Goal: Task Accomplishment & Management: Complete application form

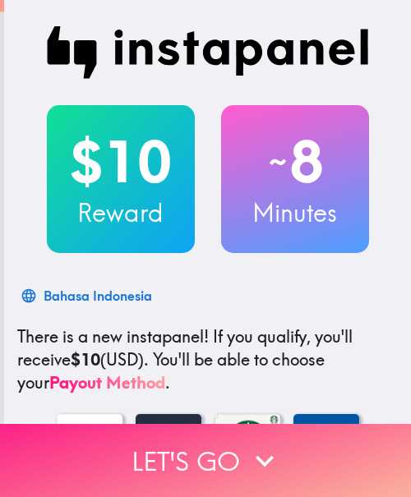
drag, startPoint x: 237, startPoint y: 467, endPoint x: 328, endPoint y: 470, distance: 90.4
click at [237, 467] on button "Let's go" at bounding box center [205, 460] width 411 height 73
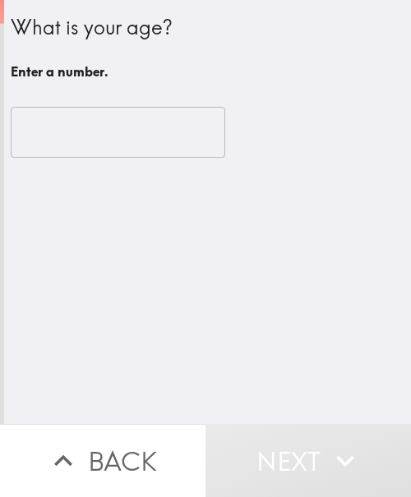
click at [40, 138] on input "number" at bounding box center [118, 132] width 214 height 51
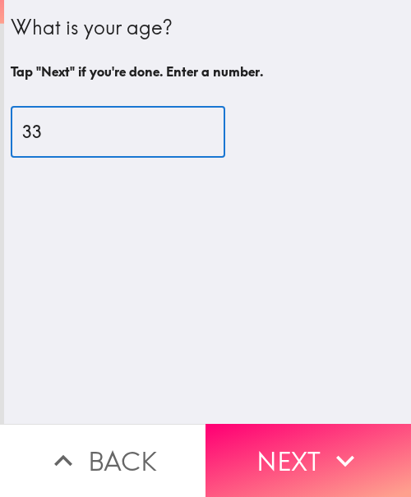
type input "33"
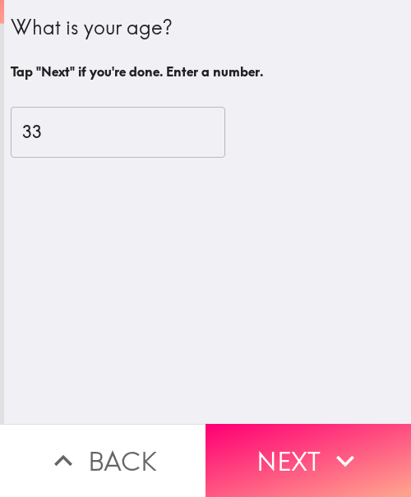
drag, startPoint x: 301, startPoint y: 440, endPoint x: 398, endPoint y: 438, distance: 97.0
click at [301, 440] on button "Next" at bounding box center [307, 460] width 205 height 73
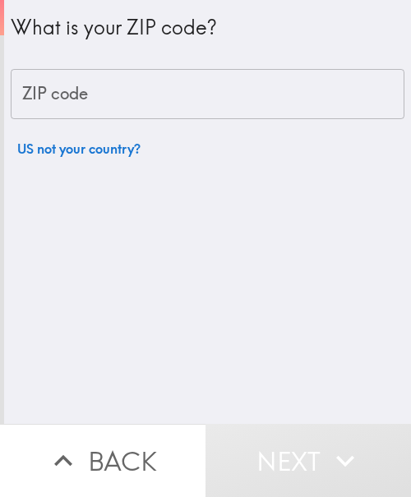
click at [270, 94] on input "ZIP code" at bounding box center [208, 94] width 394 height 51
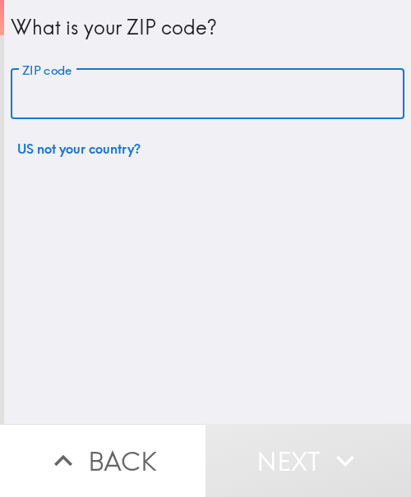
paste input "33621"
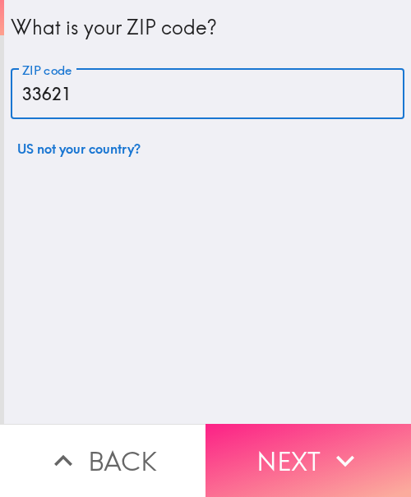
type input "33621"
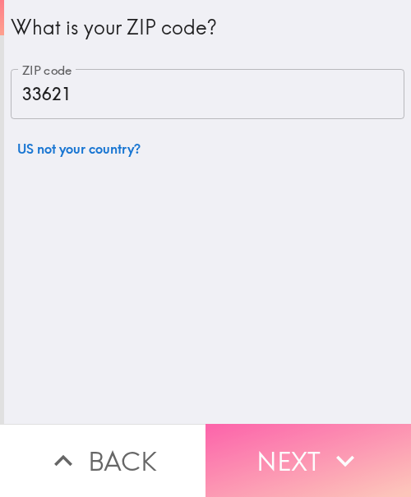
click at [306, 449] on button "Next" at bounding box center [307, 460] width 205 height 73
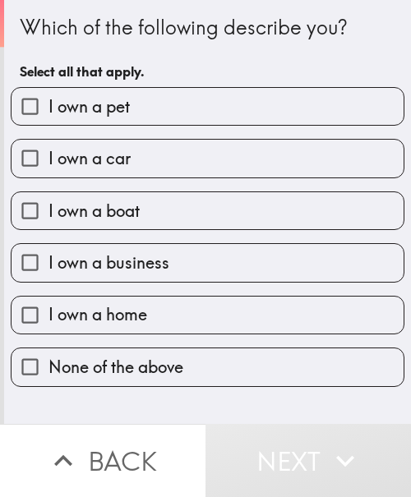
click at [148, 158] on label "I own a car" at bounding box center [208, 158] width 392 height 37
click at [48, 158] on input "I own a car" at bounding box center [30, 158] width 37 height 37
checkbox input "true"
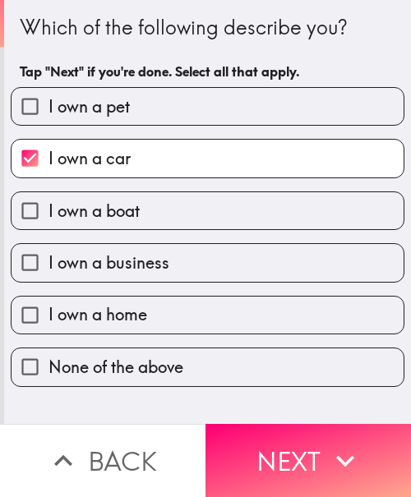
click at [164, 310] on label "I own a home" at bounding box center [208, 315] width 392 height 37
click at [48, 310] on input "I own a home" at bounding box center [30, 315] width 37 height 37
checkbox input "true"
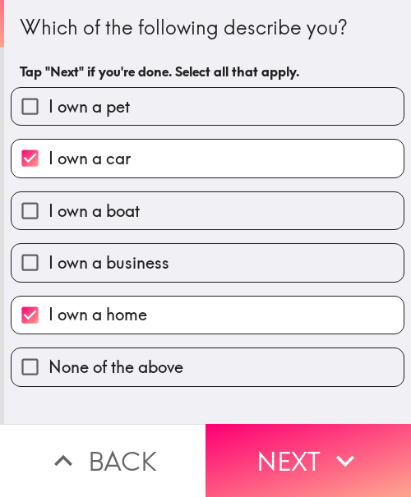
click at [155, 257] on span "I own a business" at bounding box center [108, 262] width 121 height 23
click at [48, 257] on input "I own a business" at bounding box center [30, 262] width 37 height 37
checkbox input "true"
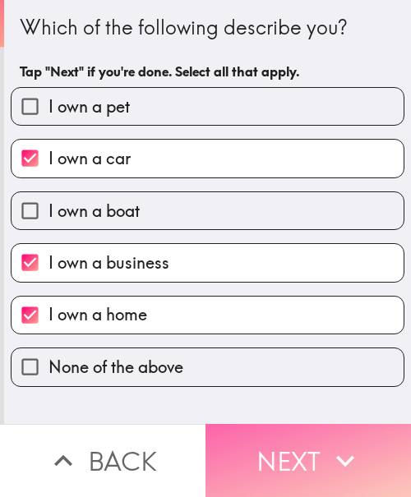
click at [292, 440] on button "Next" at bounding box center [307, 460] width 205 height 73
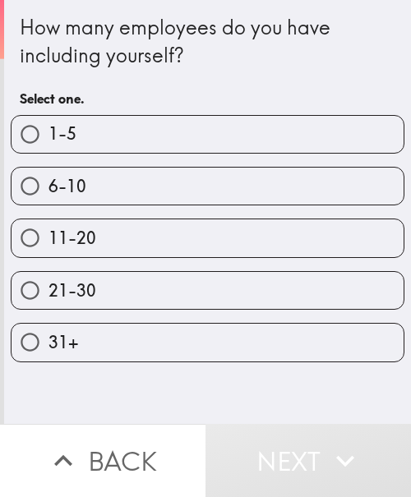
click at [210, 127] on label "1-5" at bounding box center [208, 134] width 392 height 37
click at [48, 127] on input "1-5" at bounding box center [30, 134] width 37 height 37
radio input "true"
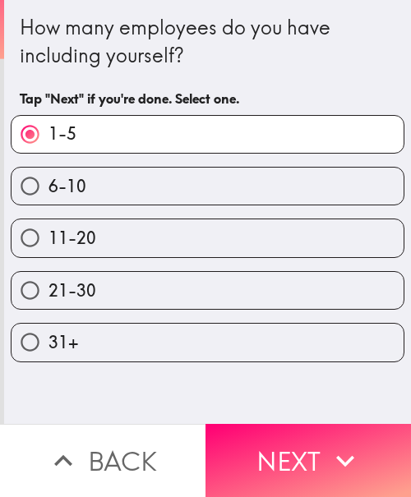
click at [284, 196] on label "6-10" at bounding box center [208, 186] width 392 height 37
click at [48, 196] on input "6-10" at bounding box center [30, 186] width 37 height 37
radio input "true"
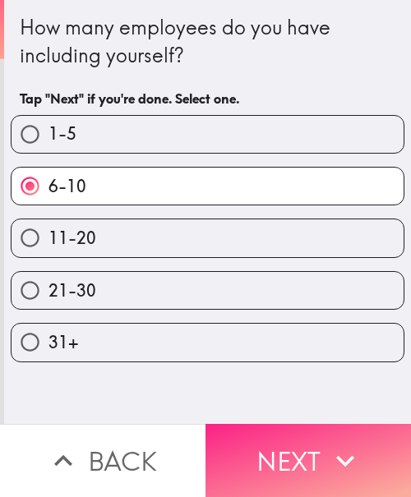
click at [287, 433] on button "Next" at bounding box center [307, 460] width 205 height 73
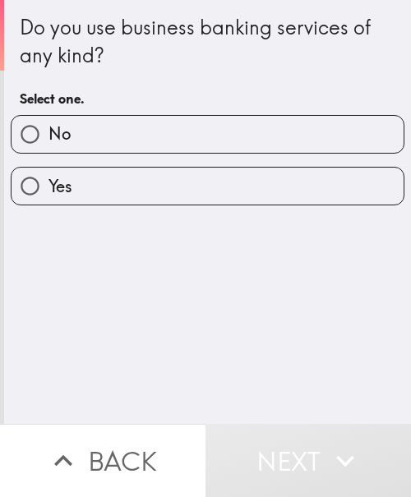
drag, startPoint x: 135, startPoint y: 182, endPoint x: 165, endPoint y: 212, distance: 42.4
click at [135, 182] on label "Yes" at bounding box center [208, 186] width 392 height 37
click at [48, 182] on input "Yes" at bounding box center [30, 186] width 37 height 37
radio input "true"
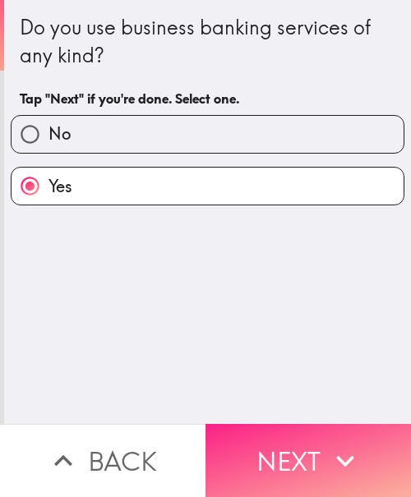
click at [306, 443] on button "Next" at bounding box center [307, 460] width 205 height 73
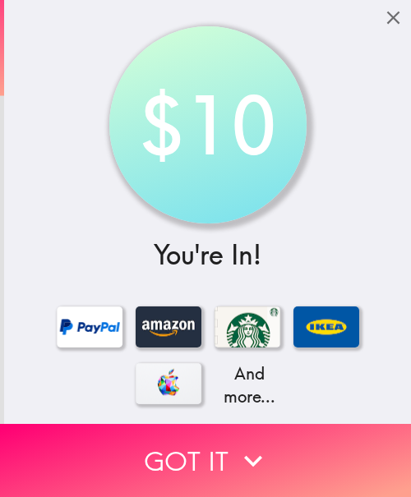
drag, startPoint x: 317, startPoint y: 425, endPoint x: 396, endPoint y: 386, distance: 87.8
click at [317, 425] on button "Got it" at bounding box center [205, 460] width 411 height 73
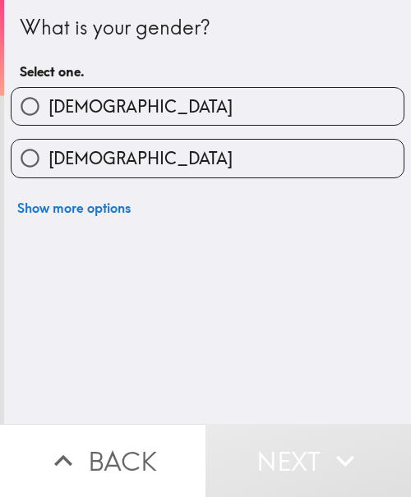
click at [173, 169] on label "[DEMOGRAPHIC_DATA]" at bounding box center [208, 158] width 392 height 37
click at [48, 169] on input "[DEMOGRAPHIC_DATA]" at bounding box center [30, 158] width 37 height 37
radio input "true"
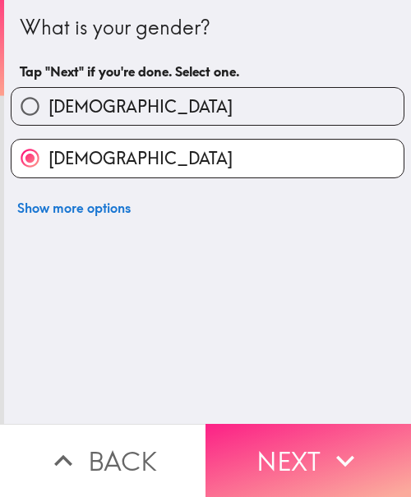
click at [346, 443] on icon "button" at bounding box center [345, 461] width 36 height 36
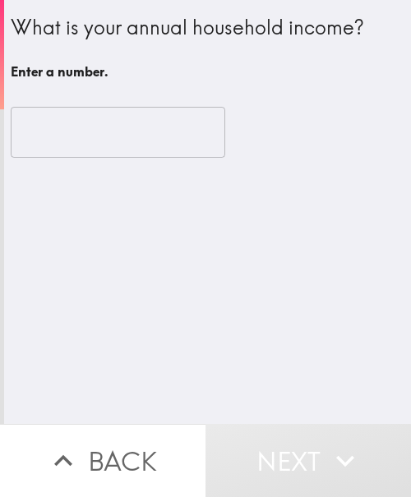
click at [94, 127] on input "number" at bounding box center [118, 132] width 214 height 51
paste input "500000"
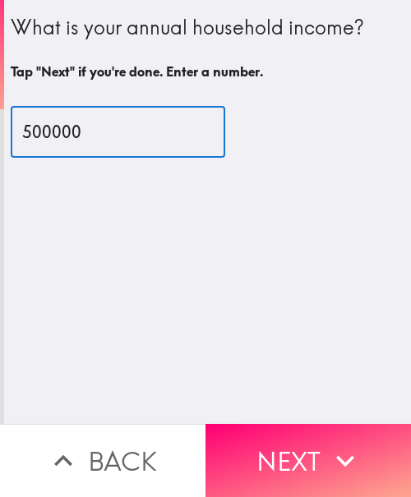
type input "500000"
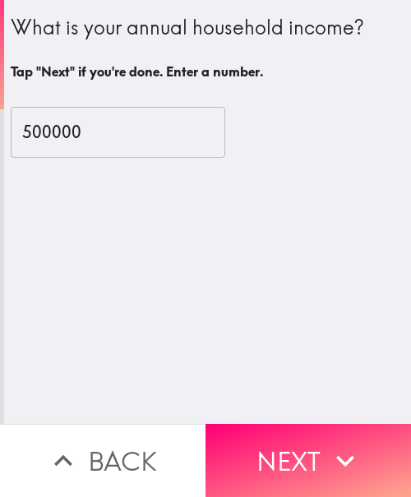
drag, startPoint x: 304, startPoint y: 442, endPoint x: 399, endPoint y: 454, distance: 96.0
click at [304, 442] on button "Next" at bounding box center [307, 460] width 205 height 73
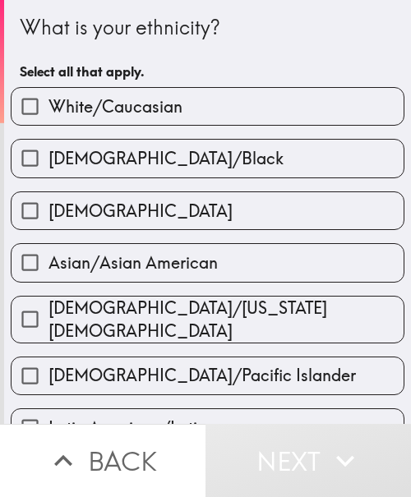
drag, startPoint x: 234, startPoint y: 113, endPoint x: 224, endPoint y: 113, distance: 9.9
click at [234, 113] on label "White/Caucasian" at bounding box center [208, 106] width 392 height 37
click at [48, 113] on input "White/Caucasian" at bounding box center [30, 106] width 37 height 37
checkbox input "true"
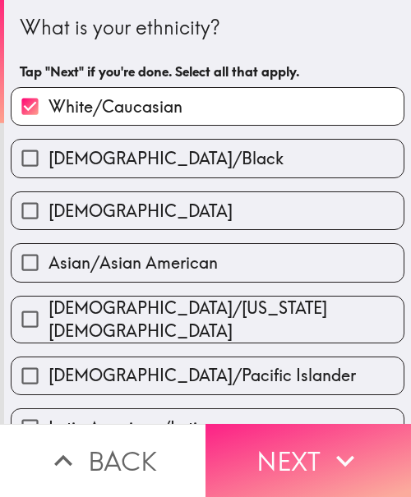
click at [343, 458] on icon "button" at bounding box center [345, 461] width 36 height 36
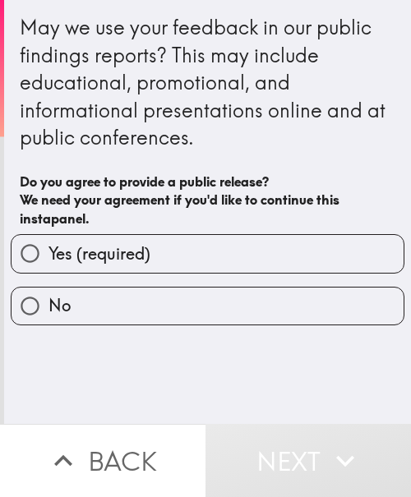
drag, startPoint x: 139, startPoint y: 254, endPoint x: 251, endPoint y: 342, distance: 142.2
click at [139, 254] on span "Yes (required)" at bounding box center [99, 253] width 102 height 23
click at [48, 254] on input "Yes (required)" at bounding box center [30, 253] width 37 height 37
radio input "true"
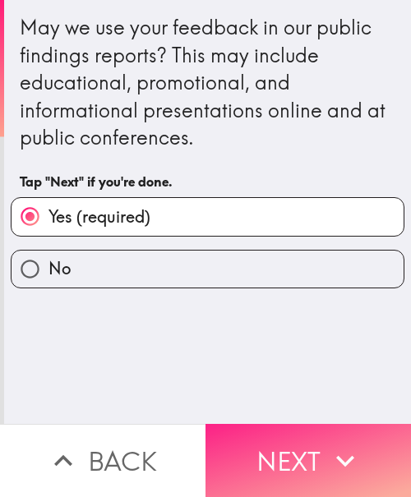
click at [312, 445] on button "Next" at bounding box center [307, 460] width 205 height 73
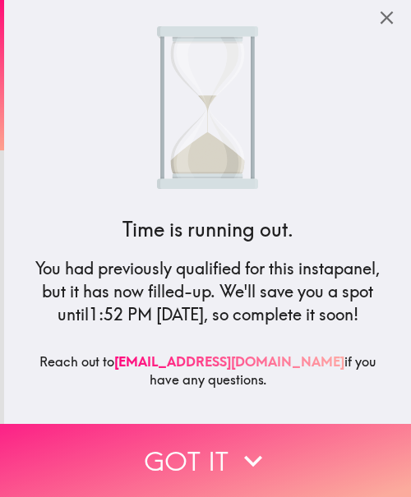
click at [282, 448] on button "Got it" at bounding box center [205, 460] width 411 height 73
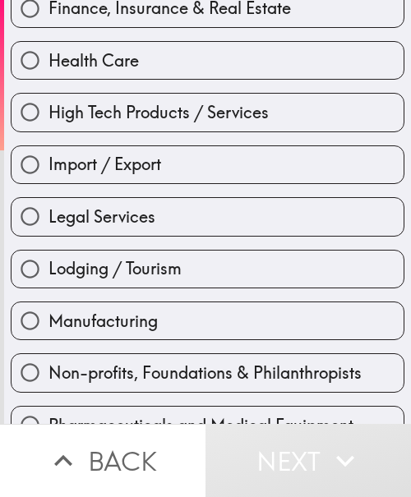
scroll to position [493, 0]
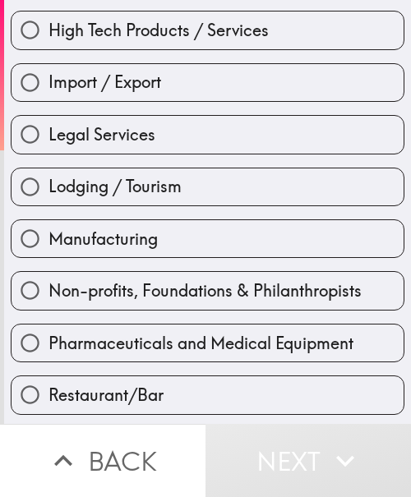
click at [70, 363] on div "Restaurant/Bar" at bounding box center [201, 388] width 407 height 52
click at [161, 343] on span "Pharmaceuticals and Medical Equipment" at bounding box center [200, 343] width 305 height 23
click at [48, 343] on input "Pharmaceuticals and Medical Equipment" at bounding box center [30, 343] width 37 height 37
radio input "true"
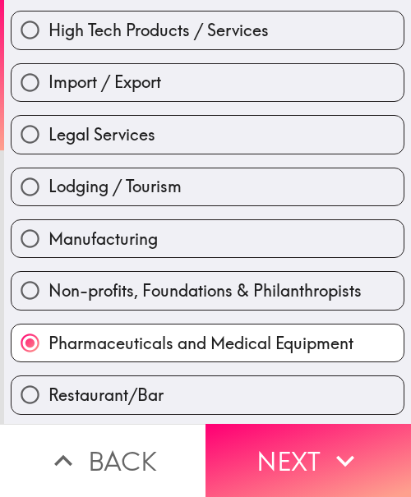
scroll to position [706, 0]
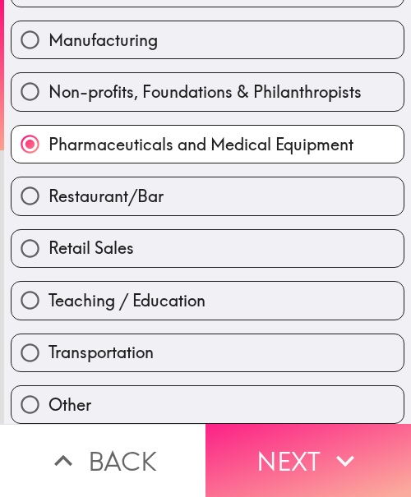
drag, startPoint x: 282, startPoint y: 447, endPoint x: 304, endPoint y: 448, distance: 22.2
click at [282, 447] on button "Next" at bounding box center [307, 460] width 205 height 73
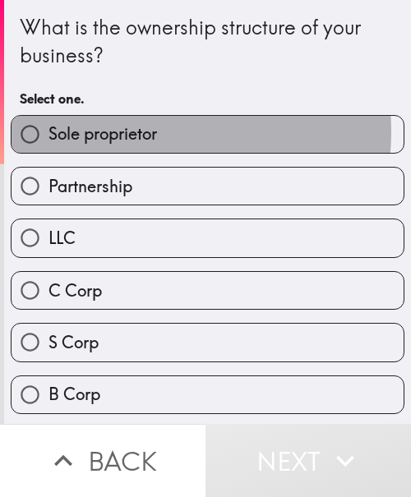
click at [150, 132] on span "Sole proprietor" at bounding box center [102, 133] width 108 height 23
click at [48, 132] on input "Sole proprietor" at bounding box center [30, 134] width 37 height 37
radio input "true"
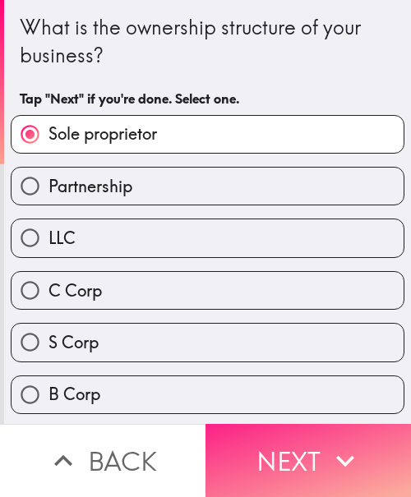
click at [253, 439] on button "Next" at bounding box center [307, 460] width 205 height 73
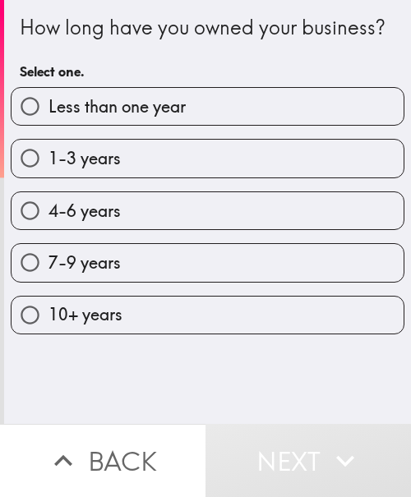
click at [168, 279] on label "7-9 years" at bounding box center [208, 262] width 392 height 37
click at [48, 279] on input "7-9 years" at bounding box center [30, 262] width 37 height 37
radio input "true"
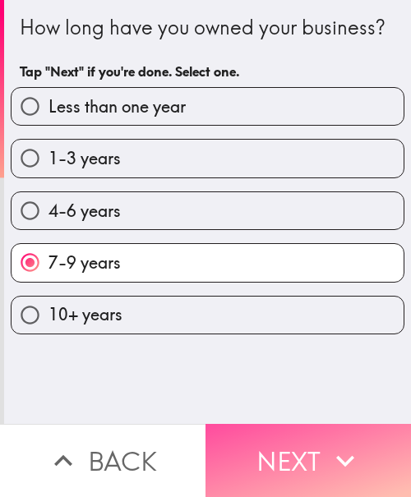
drag, startPoint x: 267, startPoint y: 440, endPoint x: 408, endPoint y: 442, distance: 141.4
click at [269, 440] on button "Next" at bounding box center [307, 460] width 205 height 73
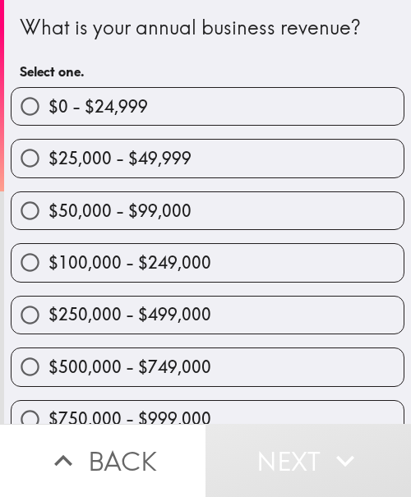
drag, startPoint x: 253, startPoint y: 311, endPoint x: 380, endPoint y: 293, distance: 127.9
click at [255, 311] on label "$250,000 - $499,000" at bounding box center [208, 315] width 392 height 37
click at [48, 311] on input "$250,000 - $499,000" at bounding box center [30, 315] width 37 height 37
radio input "true"
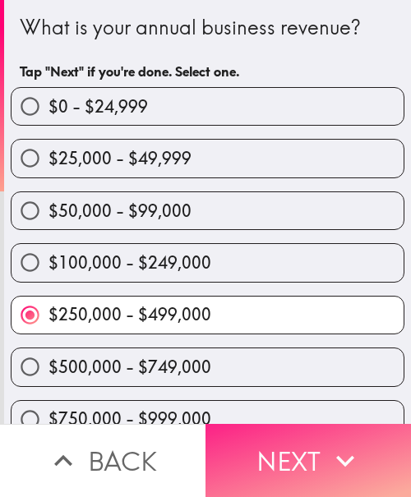
drag, startPoint x: 240, startPoint y: 455, endPoint x: 260, endPoint y: 454, distance: 20.6
click at [240, 455] on button "Next" at bounding box center [307, 460] width 205 height 73
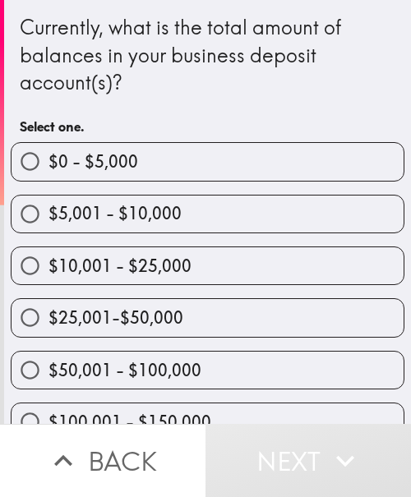
scroll to position [164, 0]
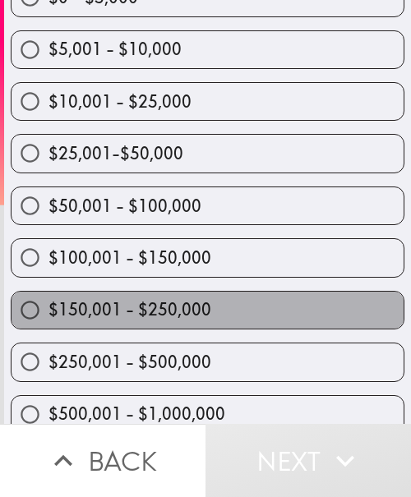
click at [219, 306] on label "$150,001 - $250,000" at bounding box center [208, 310] width 392 height 37
click at [48, 306] on input "$150,001 - $250,000" at bounding box center [30, 310] width 37 height 37
radio input "true"
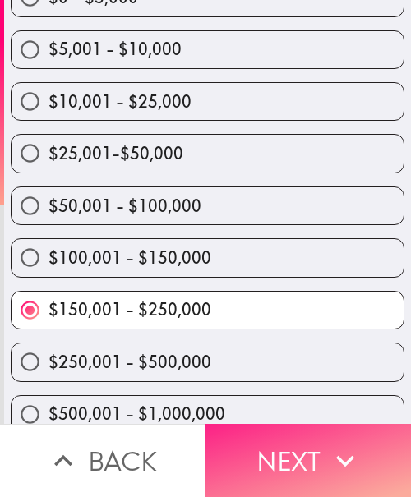
drag, startPoint x: 252, startPoint y: 438, endPoint x: 265, endPoint y: 439, distance: 13.2
click at [252, 438] on button "Next" at bounding box center [307, 460] width 205 height 73
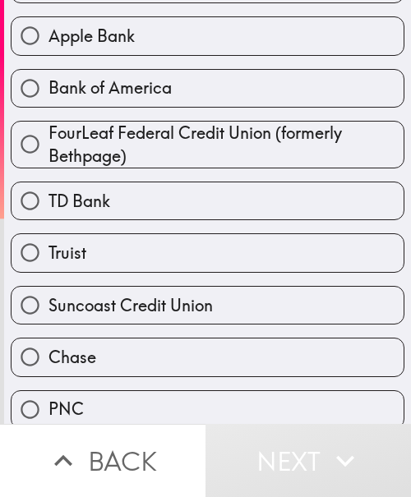
scroll to position [534, 0]
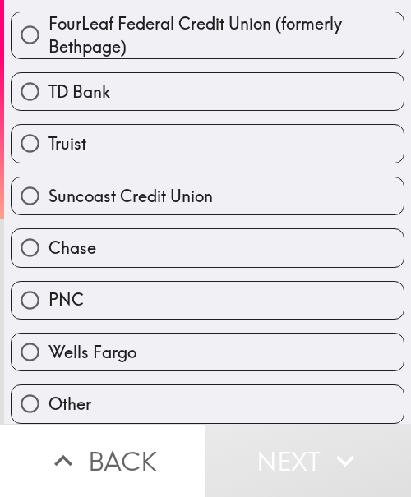
click at [94, 229] on label "Chase" at bounding box center [208, 247] width 392 height 37
click at [48, 229] on input "Chase" at bounding box center [30, 247] width 37 height 37
radio input "true"
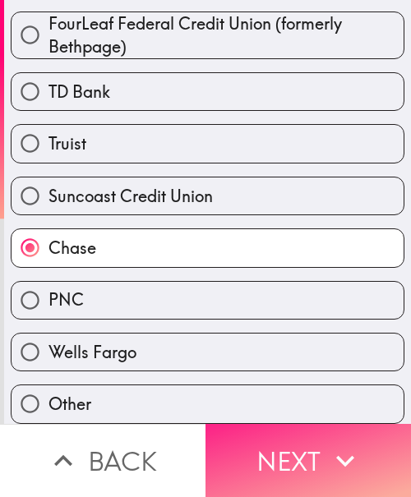
drag, startPoint x: 253, startPoint y: 454, endPoint x: 210, endPoint y: 457, distance: 42.8
click at [253, 454] on button "Next" at bounding box center [307, 460] width 205 height 73
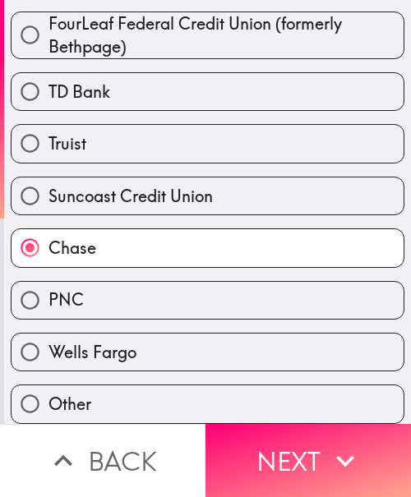
scroll to position [32, 0]
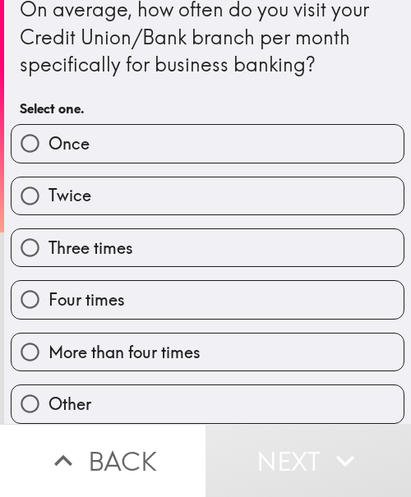
drag, startPoint x: 92, startPoint y: 169, endPoint x: 2, endPoint y: 164, distance: 89.7
click at [92, 177] on label "Twice" at bounding box center [208, 195] width 392 height 37
click at [48, 177] on input "Twice" at bounding box center [30, 195] width 37 height 37
radio input "true"
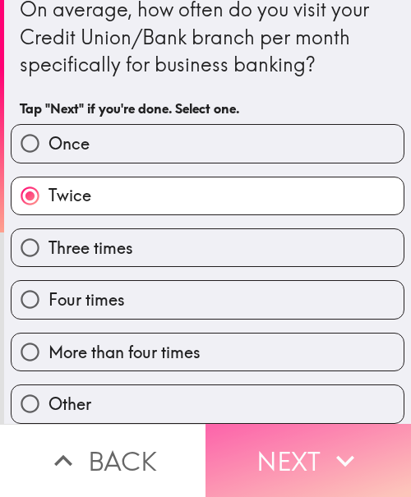
drag, startPoint x: 224, startPoint y: 463, endPoint x: 256, endPoint y: 459, distance: 32.4
click at [224, 463] on button "Next" at bounding box center [307, 460] width 205 height 73
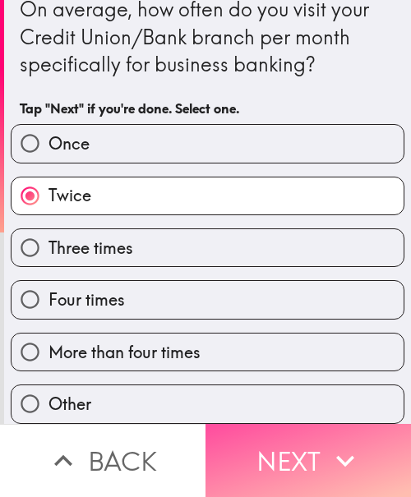
scroll to position [0, 0]
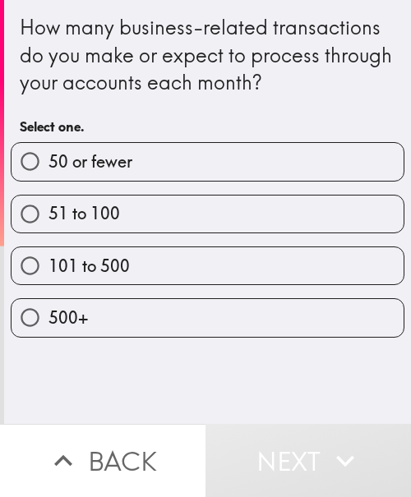
click at [165, 274] on label "101 to 500" at bounding box center [208, 265] width 392 height 37
click at [48, 274] on input "101 to 500" at bounding box center [30, 265] width 37 height 37
radio input "true"
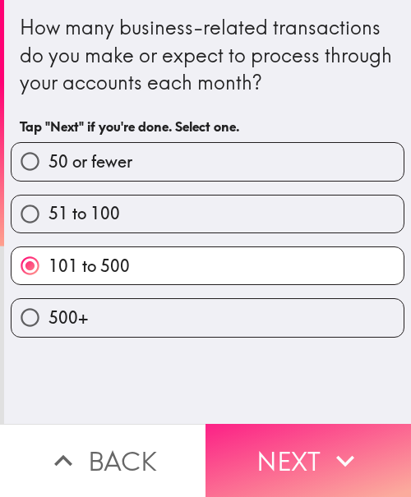
drag, startPoint x: 315, startPoint y: 442, endPoint x: 396, endPoint y: 441, distance: 81.4
click at [326, 441] on button "Next" at bounding box center [307, 460] width 205 height 73
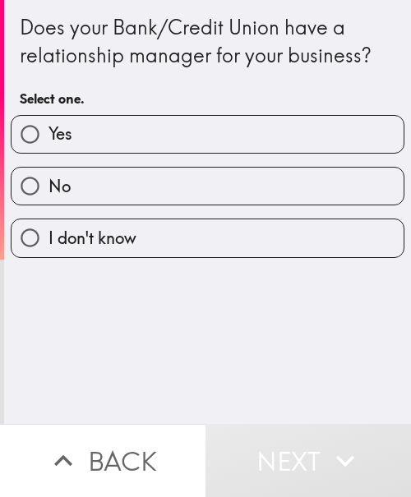
drag, startPoint x: 137, startPoint y: 111, endPoint x: 301, endPoint y: 128, distance: 164.4
click at [143, 111] on div "Yes" at bounding box center [201, 128] width 407 height 52
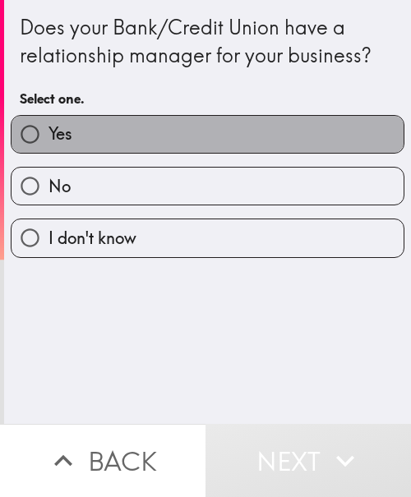
click at [234, 136] on label "Yes" at bounding box center [208, 134] width 392 height 37
click at [48, 136] on input "Yes" at bounding box center [30, 134] width 37 height 37
radio input "true"
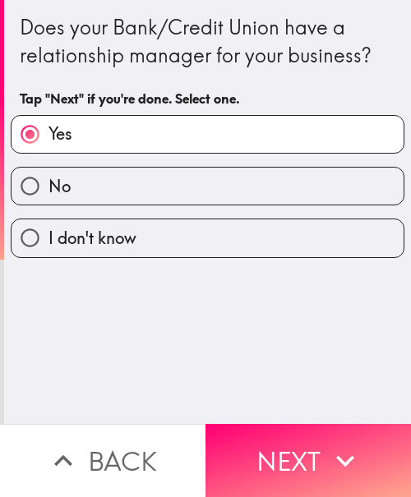
drag, startPoint x: 304, startPoint y: 433, endPoint x: 402, endPoint y: 433, distance: 97.8
click at [313, 433] on button "Next" at bounding box center [307, 460] width 205 height 73
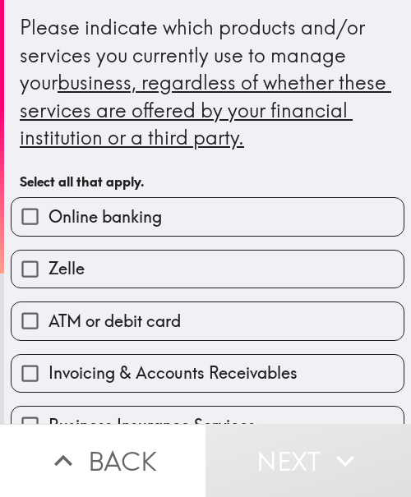
scroll to position [82, 0]
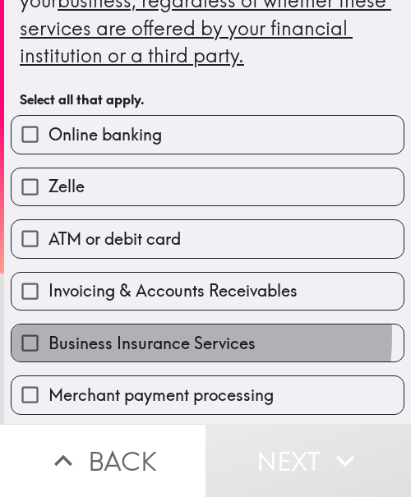
click at [116, 335] on span "Business Insurance Services" at bounding box center [151, 343] width 207 height 23
click at [48, 335] on input "Business Insurance Services" at bounding box center [30, 343] width 37 height 37
checkbox input "true"
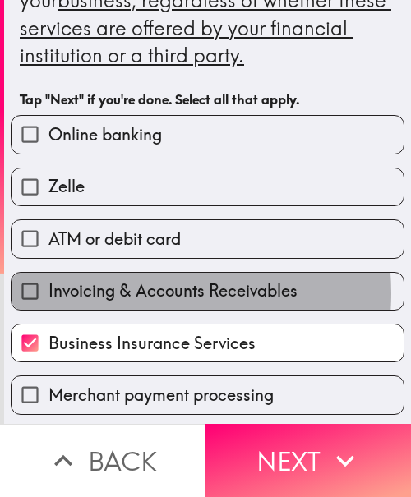
click at [115, 293] on span "Invoicing & Accounts Receivables" at bounding box center [172, 290] width 249 height 23
click at [48, 293] on input "Invoicing & Accounts Receivables" at bounding box center [30, 291] width 37 height 37
checkbox input "true"
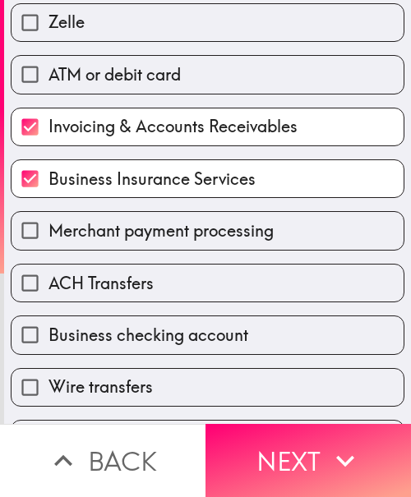
scroll to position [329, 0]
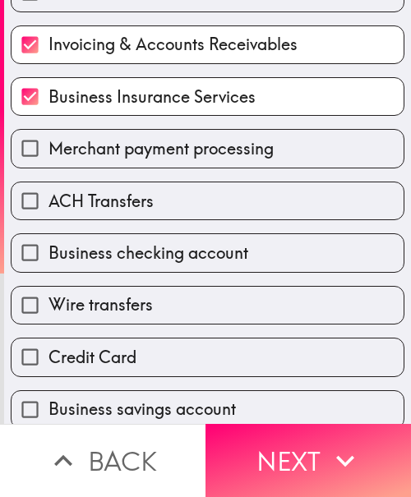
click at [120, 205] on span "ACH Transfers" at bounding box center [100, 201] width 105 height 23
click at [48, 205] on input "ACH Transfers" at bounding box center [30, 200] width 37 height 37
checkbox input "true"
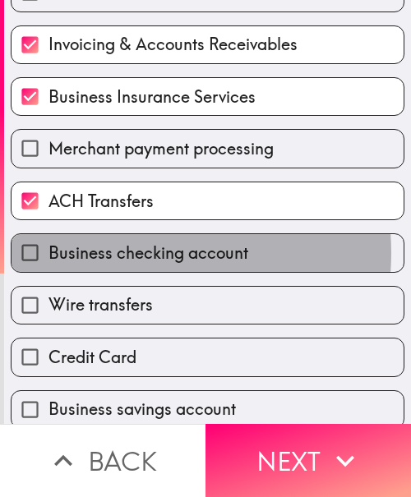
click at [117, 253] on span "Business checking account" at bounding box center [148, 253] width 200 height 23
click at [48, 253] on input "Business checking account" at bounding box center [30, 252] width 37 height 37
checkbox input "true"
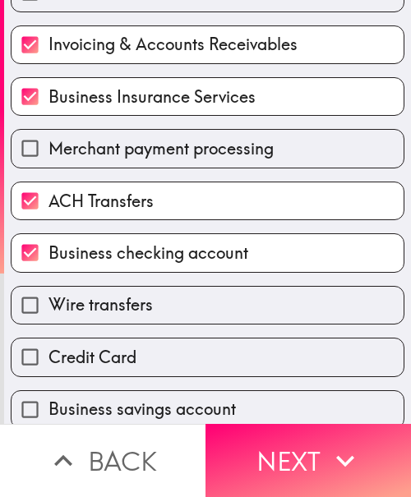
scroll to position [411, 0]
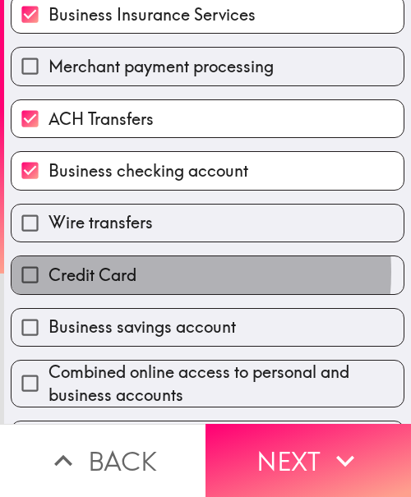
click at [127, 272] on span "Credit Card" at bounding box center [92, 275] width 88 height 23
click at [48, 272] on input "Credit Card" at bounding box center [30, 274] width 37 height 37
checkbox input "true"
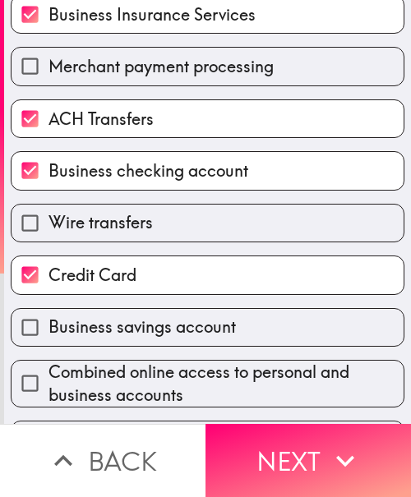
scroll to position [575, 0]
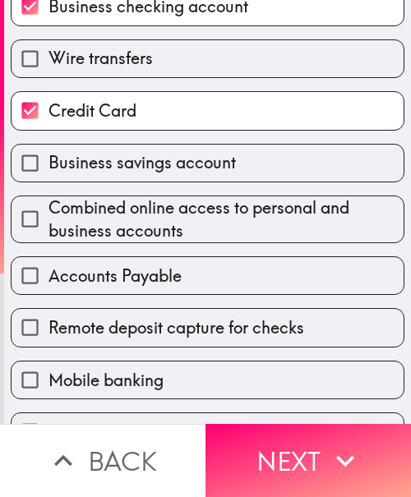
click at [129, 178] on label "Business savings account" at bounding box center [208, 163] width 392 height 37
click at [48, 178] on input "Business savings account" at bounding box center [30, 163] width 37 height 37
checkbox input "true"
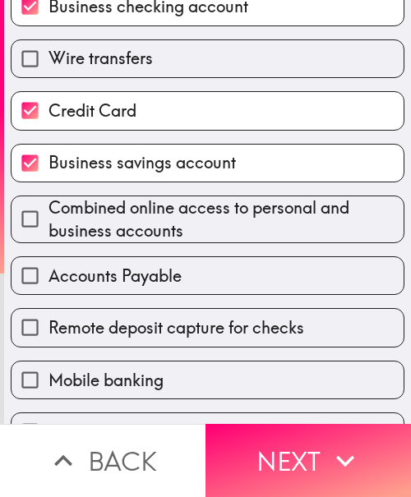
scroll to position [617, 0]
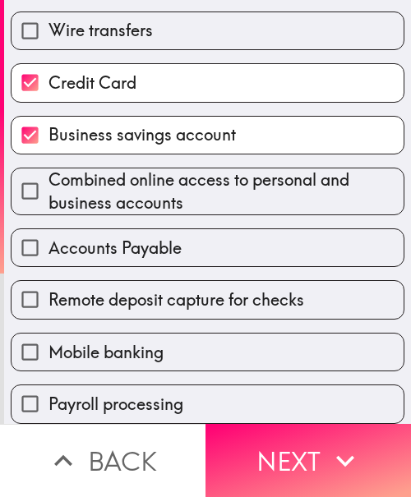
click at [198, 385] on label "Payroll processing" at bounding box center [208, 403] width 392 height 37
click at [48, 385] on input "Payroll processing" at bounding box center [30, 403] width 37 height 37
checkbox input "true"
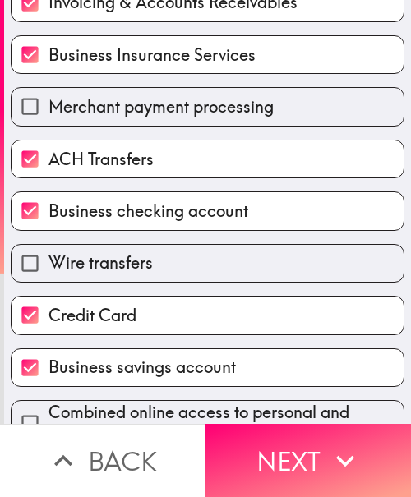
scroll to position [288, 0]
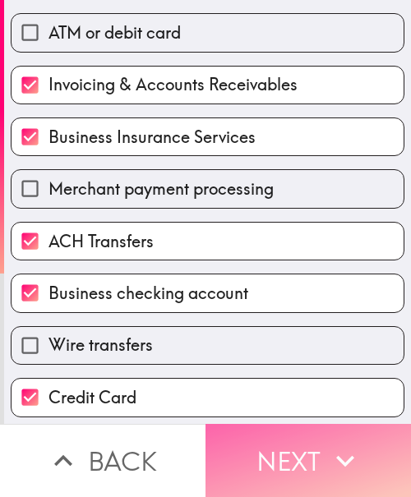
click at [289, 432] on button "Next" at bounding box center [307, 460] width 205 height 73
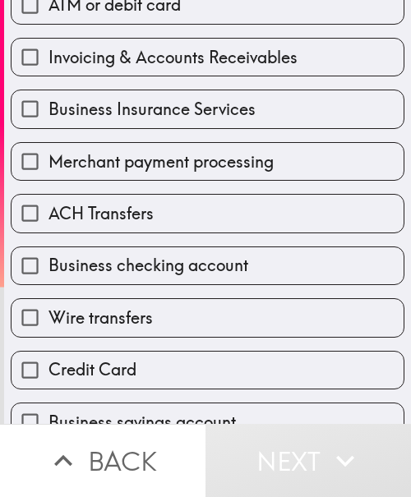
scroll to position [206, 0]
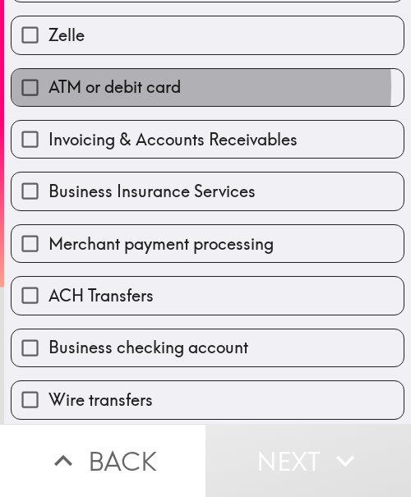
click at [106, 87] on span "ATM or debit card" at bounding box center [114, 87] width 132 height 23
click at [48, 87] on input "ATM or debit card" at bounding box center [30, 87] width 37 height 37
checkbox input "true"
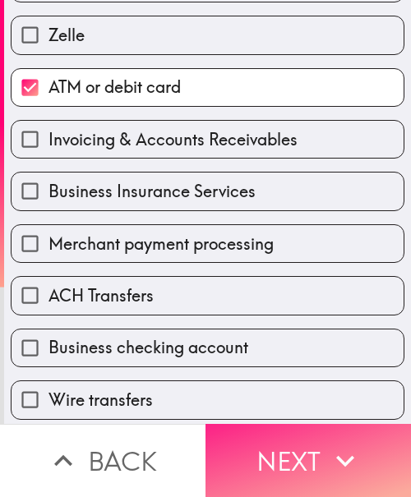
drag, startPoint x: 334, startPoint y: 450, endPoint x: 348, endPoint y: 449, distance: 13.2
click at [334, 450] on icon "button" at bounding box center [345, 461] width 36 height 36
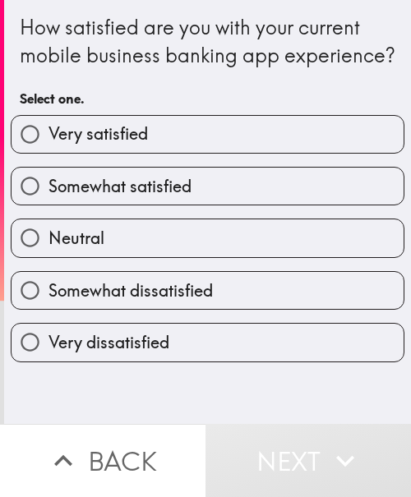
drag, startPoint x: 154, startPoint y: 154, endPoint x: 29, endPoint y: 161, distance: 125.9
click at [154, 153] on label "Very satisfied" at bounding box center [208, 134] width 392 height 37
click at [48, 153] on input "Very satisfied" at bounding box center [30, 134] width 37 height 37
radio input "true"
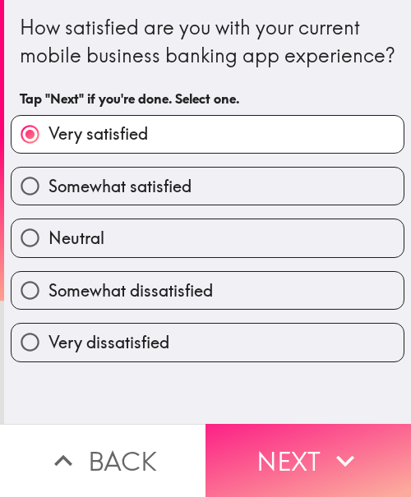
drag, startPoint x: 268, startPoint y: 468, endPoint x: 386, endPoint y: 471, distance: 118.4
click at [268, 468] on button "Next" at bounding box center [307, 460] width 205 height 73
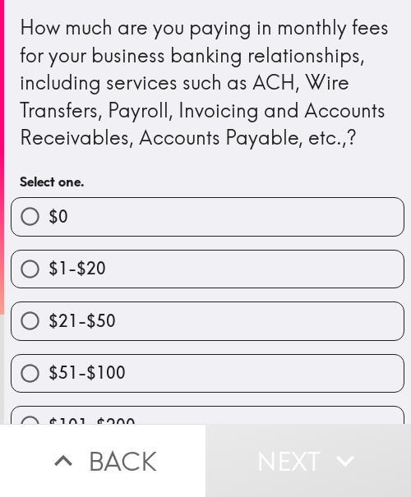
scroll to position [114, 0]
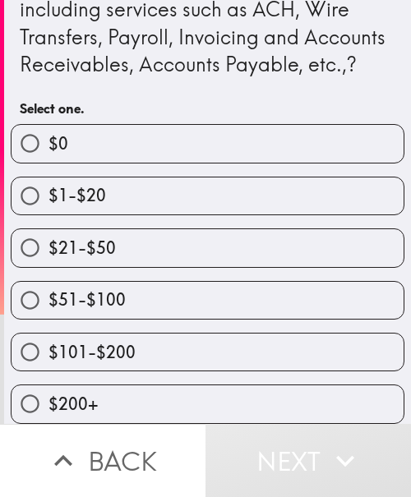
drag, startPoint x: 101, startPoint y: 286, endPoint x: 22, endPoint y: 314, distance: 83.7
click at [101, 288] on span "$51-$100" at bounding box center [86, 299] width 77 height 23
click at [48, 286] on input "$51-$100" at bounding box center [30, 300] width 37 height 37
radio input "true"
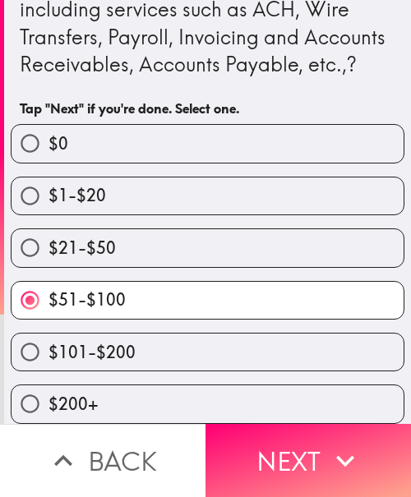
drag, startPoint x: 266, startPoint y: 442, endPoint x: 403, endPoint y: 448, distance: 137.3
click at [267, 442] on button "Next" at bounding box center [307, 460] width 205 height 73
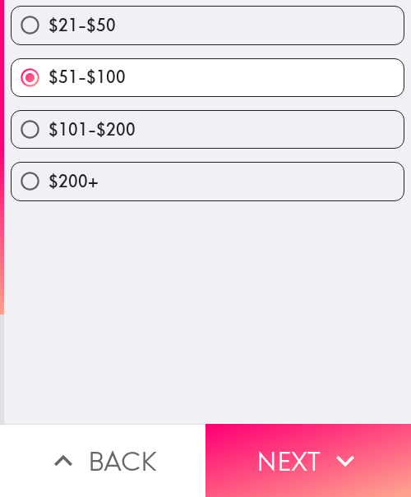
scroll to position [0, 0]
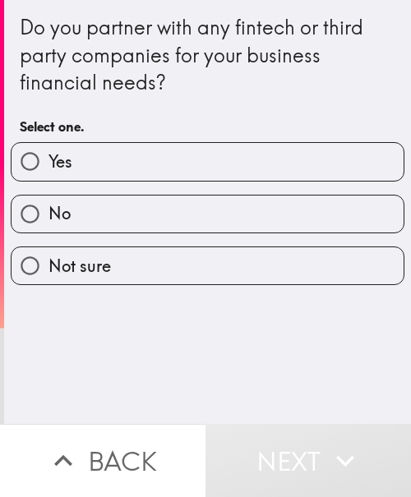
drag, startPoint x: 142, startPoint y: 170, endPoint x: 366, endPoint y: 183, distance: 224.7
click at [144, 170] on label "Yes" at bounding box center [208, 161] width 392 height 37
click at [48, 170] on input "Yes" at bounding box center [30, 161] width 37 height 37
radio input "true"
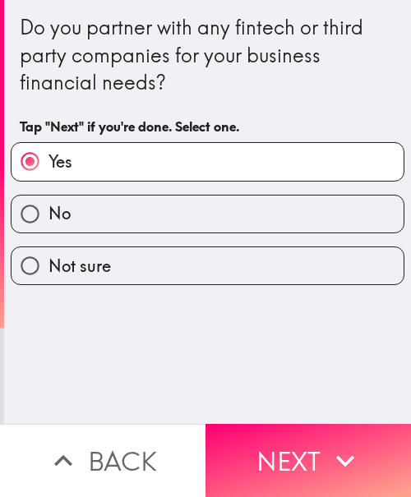
click at [334, 445] on icon "button" at bounding box center [345, 461] width 36 height 36
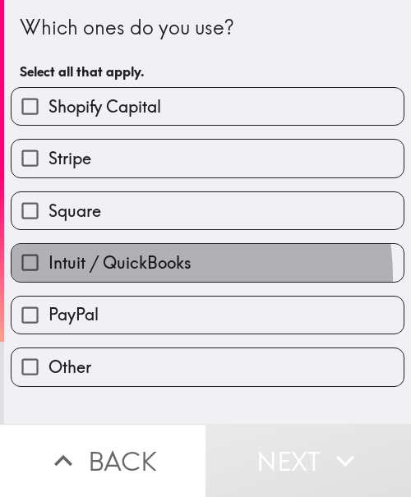
drag, startPoint x: 129, startPoint y: 278, endPoint x: 126, endPoint y: 247, distance: 31.4
click at [129, 278] on label "Intuit / QuickBooks" at bounding box center [208, 262] width 392 height 37
click at [48, 278] on input "Intuit / QuickBooks" at bounding box center [30, 262] width 37 height 37
checkbox input "true"
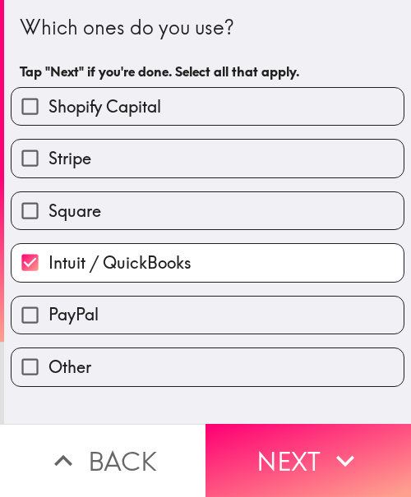
click at [107, 153] on label "Stripe" at bounding box center [208, 158] width 392 height 37
click at [48, 153] on input "Stripe" at bounding box center [30, 158] width 37 height 37
checkbox input "true"
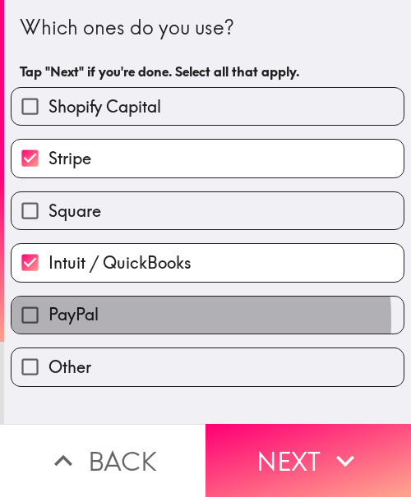
click at [90, 320] on span "PayPal" at bounding box center [73, 314] width 50 height 23
click at [48, 320] on input "PayPal" at bounding box center [30, 315] width 37 height 37
checkbox input "true"
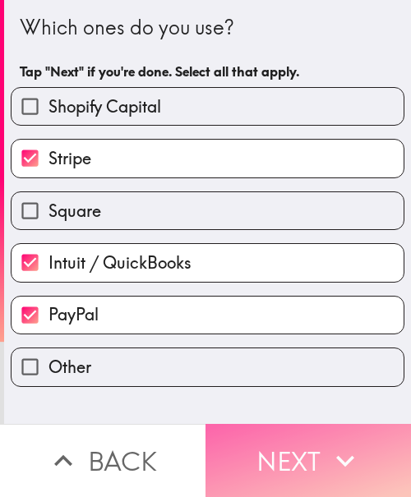
click at [307, 442] on button "Next" at bounding box center [307, 460] width 205 height 73
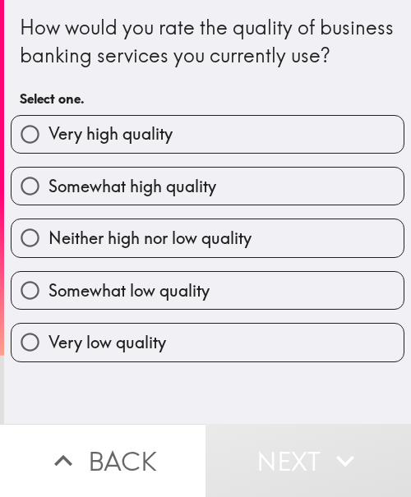
click at [175, 198] on span "Somewhat high quality" at bounding box center [132, 186] width 168 height 23
click at [48, 203] on input "Somewhat high quality" at bounding box center [30, 186] width 37 height 37
radio input "true"
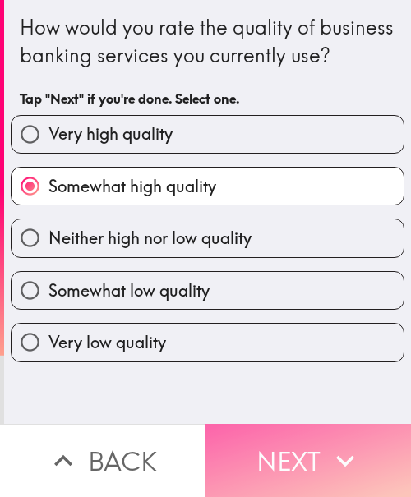
drag, startPoint x: 231, startPoint y: 444, endPoint x: 378, endPoint y: 445, distance: 147.1
click at [234, 444] on button "Next" at bounding box center [307, 460] width 205 height 73
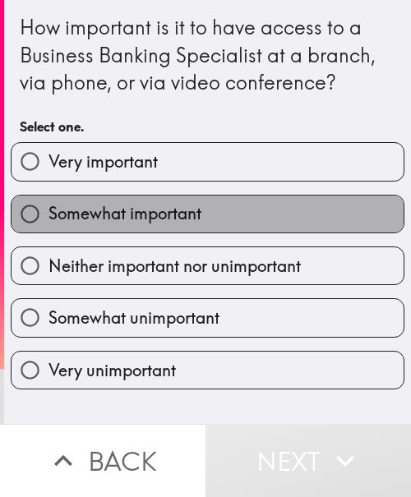
drag, startPoint x: 275, startPoint y: 209, endPoint x: 23, endPoint y: 211, distance: 252.3
click at [271, 210] on label "Somewhat important" at bounding box center [208, 214] width 392 height 37
click at [48, 210] on input "Somewhat important" at bounding box center [30, 214] width 37 height 37
radio input "true"
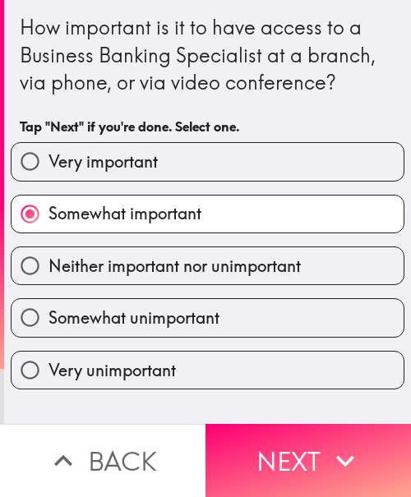
drag, startPoint x: 301, startPoint y: 445, endPoint x: 404, endPoint y: 441, distance: 103.6
click at [304, 445] on button "Next" at bounding box center [307, 460] width 205 height 73
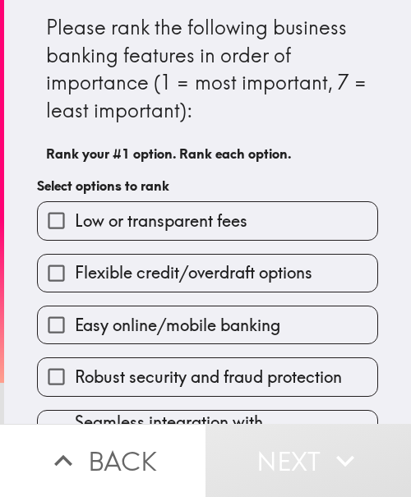
click at [180, 343] on label "Easy online/mobile banking" at bounding box center [207, 324] width 339 height 37
click at [75, 343] on input "Easy online/mobile banking" at bounding box center [56, 324] width 37 height 37
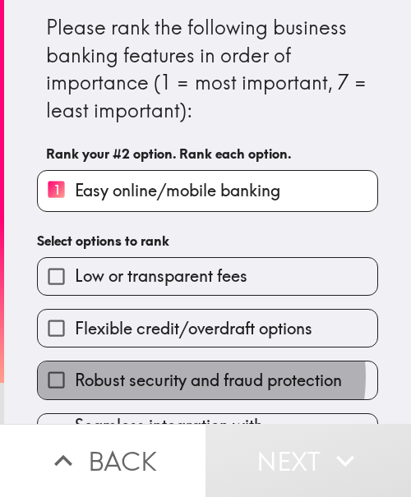
click at [180, 376] on span "Robust security and fraud protection" at bounding box center [208, 380] width 267 height 23
click at [75, 376] on input "Robust security and fraud protection" at bounding box center [56, 380] width 37 height 37
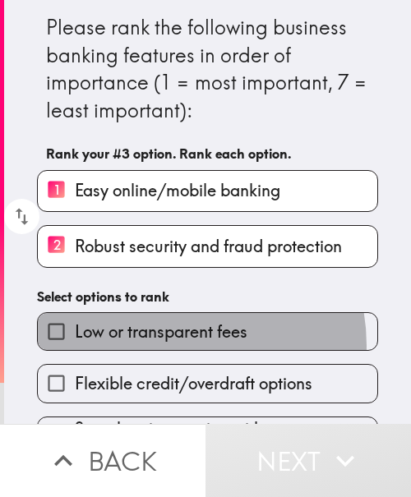
click at [166, 345] on label "Low or transparent fees" at bounding box center [207, 331] width 339 height 37
click at [75, 345] on input "Low or transparent fees" at bounding box center [56, 331] width 37 height 37
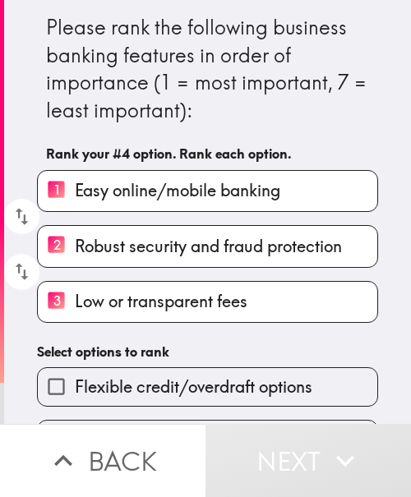
scroll to position [179, 0]
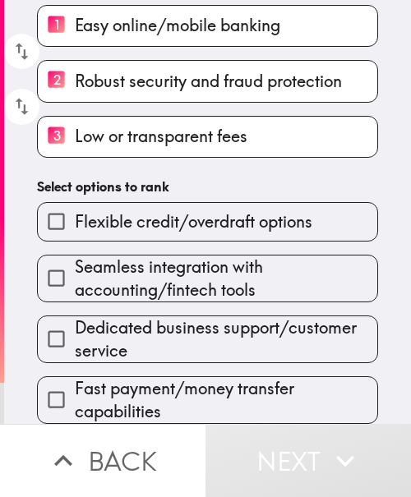
click at [173, 302] on div "Dedicated business support/customer service" at bounding box center [201, 332] width 354 height 61
click at [149, 265] on span "Seamless integration with accounting/fintech tools" at bounding box center [226, 279] width 302 height 46
click at [75, 265] on input "Seamless integration with accounting/fintech tools" at bounding box center [56, 278] width 37 height 37
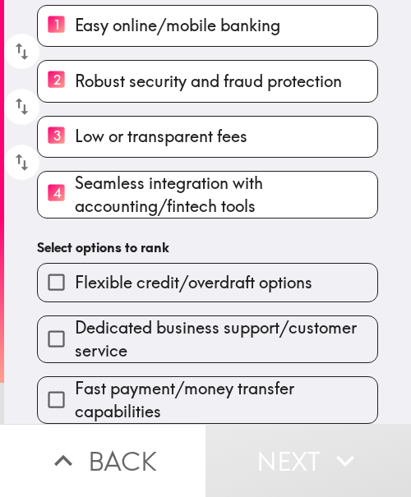
click at [150, 334] on span "Dedicated business support/customer service" at bounding box center [226, 339] width 302 height 46
click at [75, 334] on input "Dedicated business support/customer service" at bounding box center [56, 338] width 37 height 37
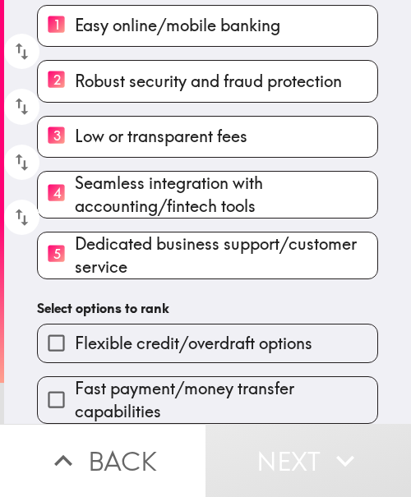
drag, startPoint x: 138, startPoint y: 380, endPoint x: 131, endPoint y: 367, distance: 15.1
click at [138, 380] on span "Fast payment/money transfer capabilities" at bounding box center [226, 400] width 302 height 46
click at [75, 381] on input "Fast payment/money transfer capabilities" at bounding box center [56, 399] width 37 height 37
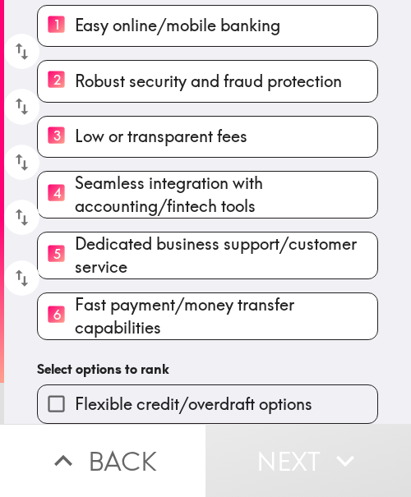
click at [122, 385] on label "Flexible credit/overdraft options" at bounding box center [207, 403] width 339 height 37
click at [75, 385] on input "Flexible credit/overdraft options" at bounding box center [56, 403] width 37 height 37
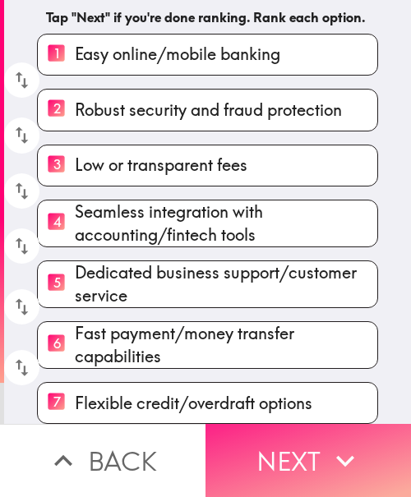
drag, startPoint x: 321, startPoint y: 446, endPoint x: 369, endPoint y: 445, distance: 47.7
click at [327, 445] on icon "button" at bounding box center [345, 461] width 36 height 36
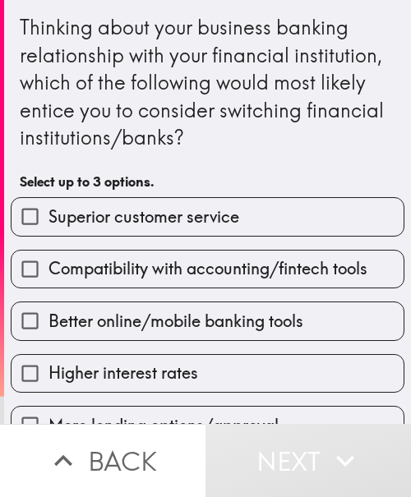
click at [190, 316] on span "Better online/mobile banking tools" at bounding box center [175, 321] width 255 height 23
click at [48, 316] on input "Better online/mobile banking tools" at bounding box center [30, 320] width 37 height 37
checkbox input "true"
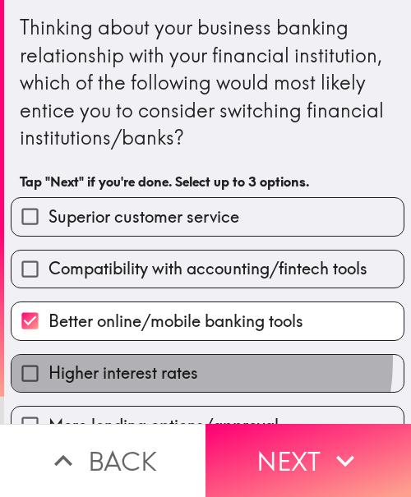
click at [173, 362] on span "Higher interest rates" at bounding box center [123, 373] width 150 height 23
click at [48, 362] on input "Higher interest rates" at bounding box center [30, 373] width 37 height 37
checkbox input "true"
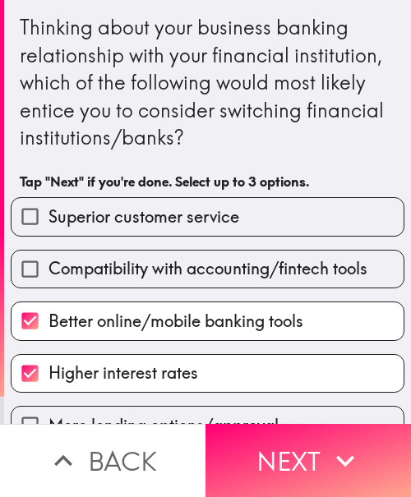
scroll to position [191, 0]
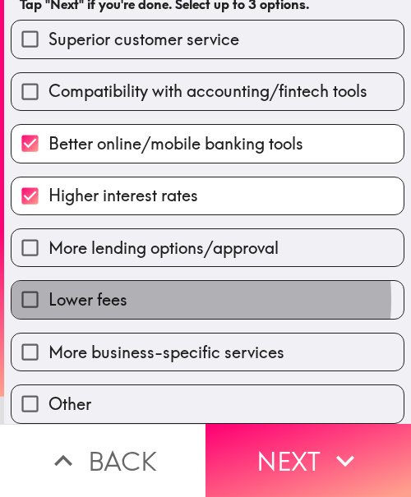
click at [153, 285] on label "Lower fees" at bounding box center [208, 299] width 392 height 37
click at [48, 285] on input "Lower fees" at bounding box center [30, 299] width 37 height 37
checkbox input "true"
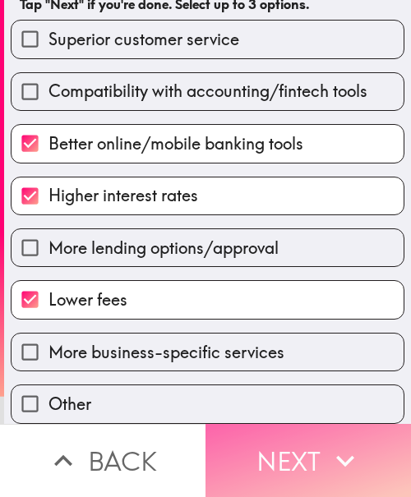
click at [248, 449] on button "Next" at bounding box center [307, 460] width 205 height 73
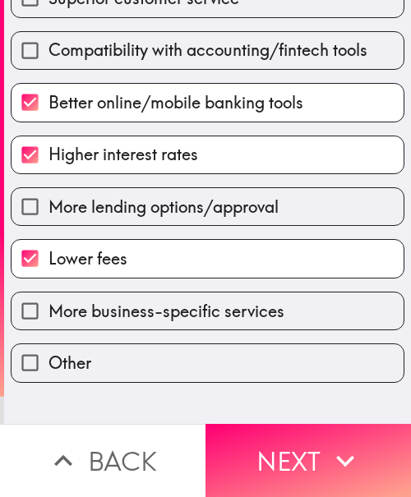
scroll to position [43, 0]
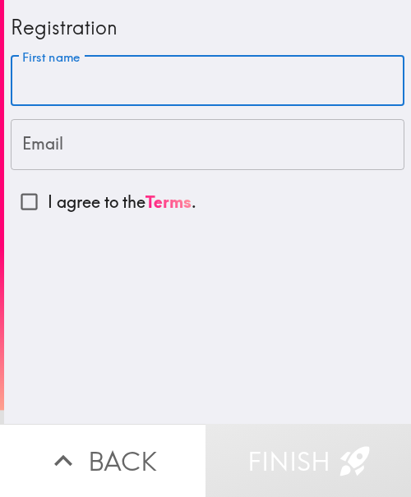
click at [273, 90] on input "First name" at bounding box center [208, 81] width 394 height 51
paste input "[PERSON_NAME]"
type input "[PERSON_NAME]"
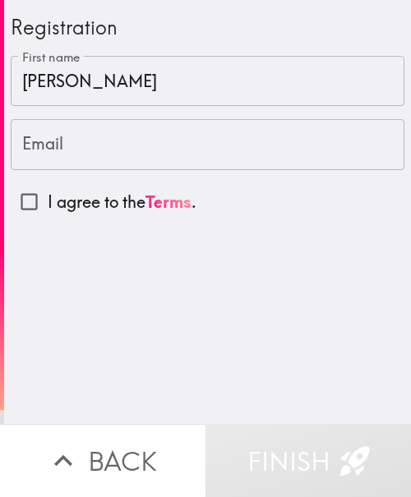
drag, startPoint x: 261, startPoint y: 145, endPoint x: 207, endPoint y: 154, distance: 55.0
click at [261, 145] on input "Email" at bounding box center [208, 144] width 394 height 51
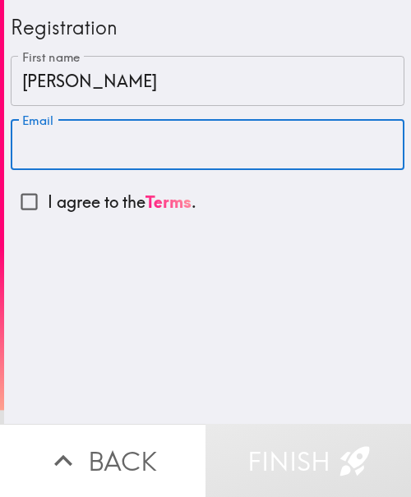
paste input "[EMAIL_ADDRESS][DOMAIN_NAME]"
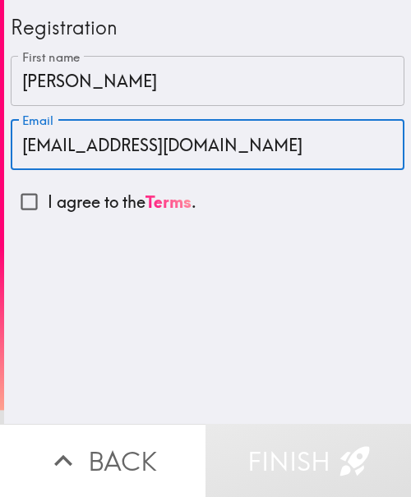
type input "[EMAIL_ADDRESS][DOMAIN_NAME]"
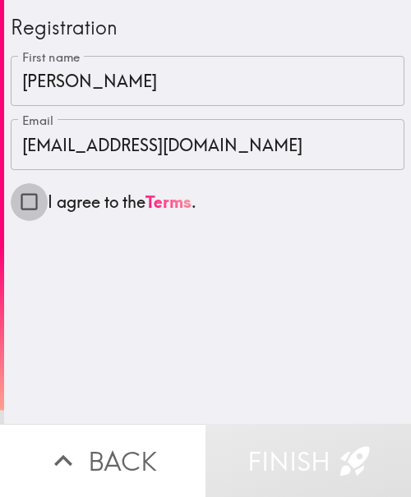
drag, startPoint x: 28, startPoint y: 195, endPoint x: 3, endPoint y: 210, distance: 28.7
click at [28, 195] on input "I agree to the Terms ." at bounding box center [29, 201] width 37 height 37
checkbox input "true"
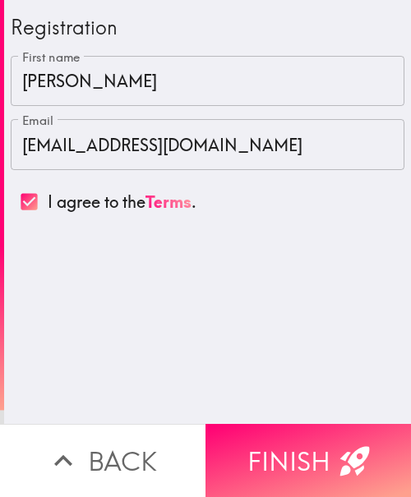
click at [87, 83] on input "[PERSON_NAME]" at bounding box center [208, 81] width 394 height 51
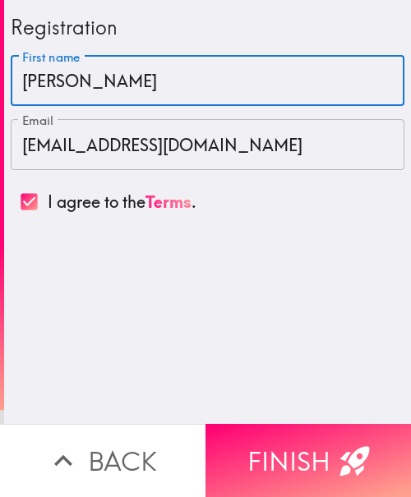
type input "[PERSON_NAME]"
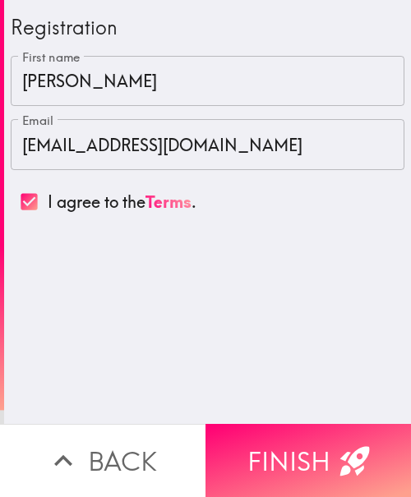
click at [184, 322] on div "Registration First name [PERSON_NAME] First name Email [EMAIL_ADDRESS][DOMAIN_N…" at bounding box center [207, 212] width 407 height 424
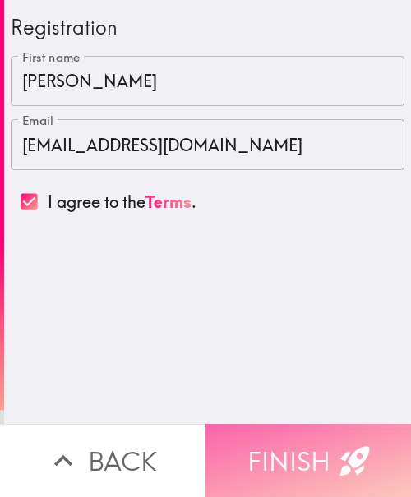
click at [318, 438] on button "Finish" at bounding box center [307, 460] width 205 height 73
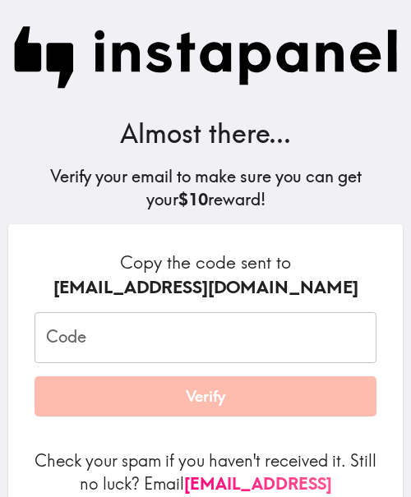
click at [210, 328] on input "Code" at bounding box center [206, 337] width 342 height 51
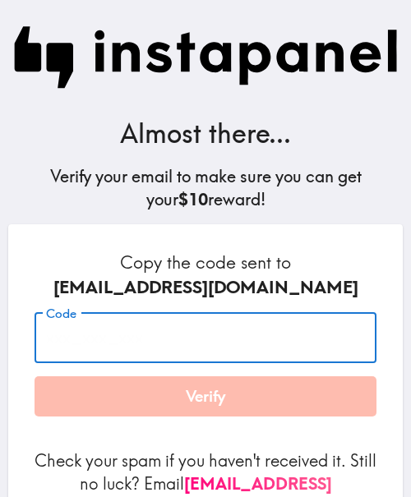
paste input "KQq_HLH_2yN"
type input "KQq_HLH_2yN"
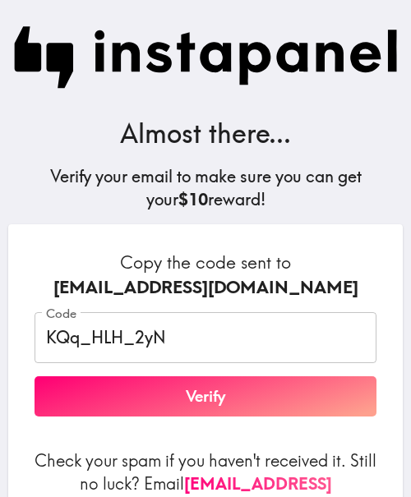
click at [247, 261] on h6 "Copy the code sent to [EMAIL_ADDRESS][DOMAIN_NAME]" at bounding box center [206, 275] width 342 height 48
click at [244, 408] on button "Verify" at bounding box center [206, 396] width 342 height 41
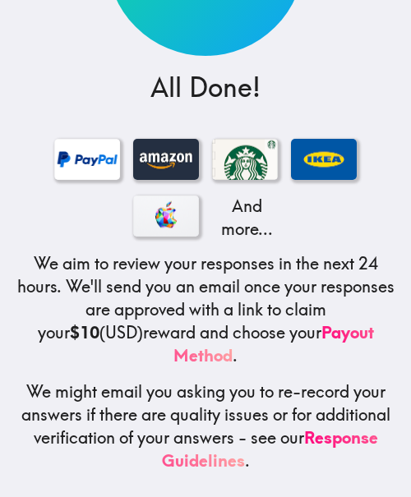
scroll to position [262, 0]
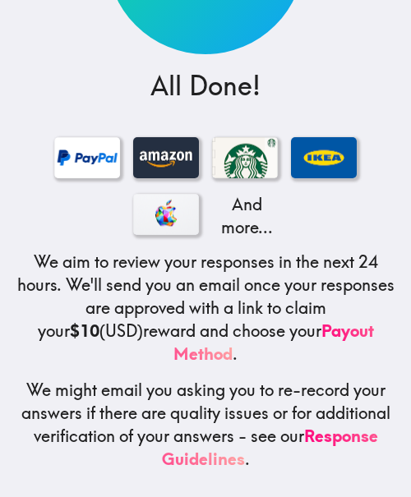
click at [255, 279] on h5 "We aim to review your responses in the next 24 hours. We'll send you an email o…" at bounding box center [205, 308] width 385 height 115
